Goal: Transaction & Acquisition: Register for event/course

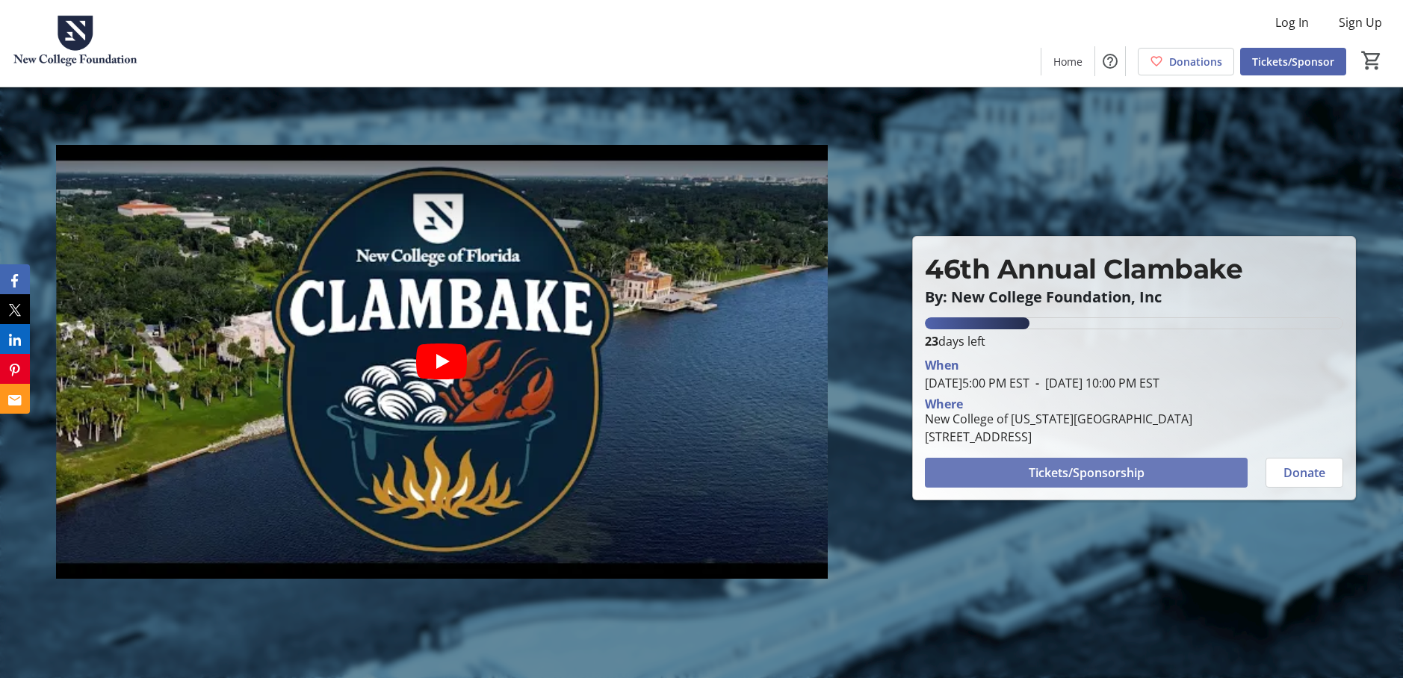
click at [1088, 472] on span "Tickets/Sponsorship" at bounding box center [1087, 473] width 116 height 18
